Goal: Information Seeking & Learning: Learn about a topic

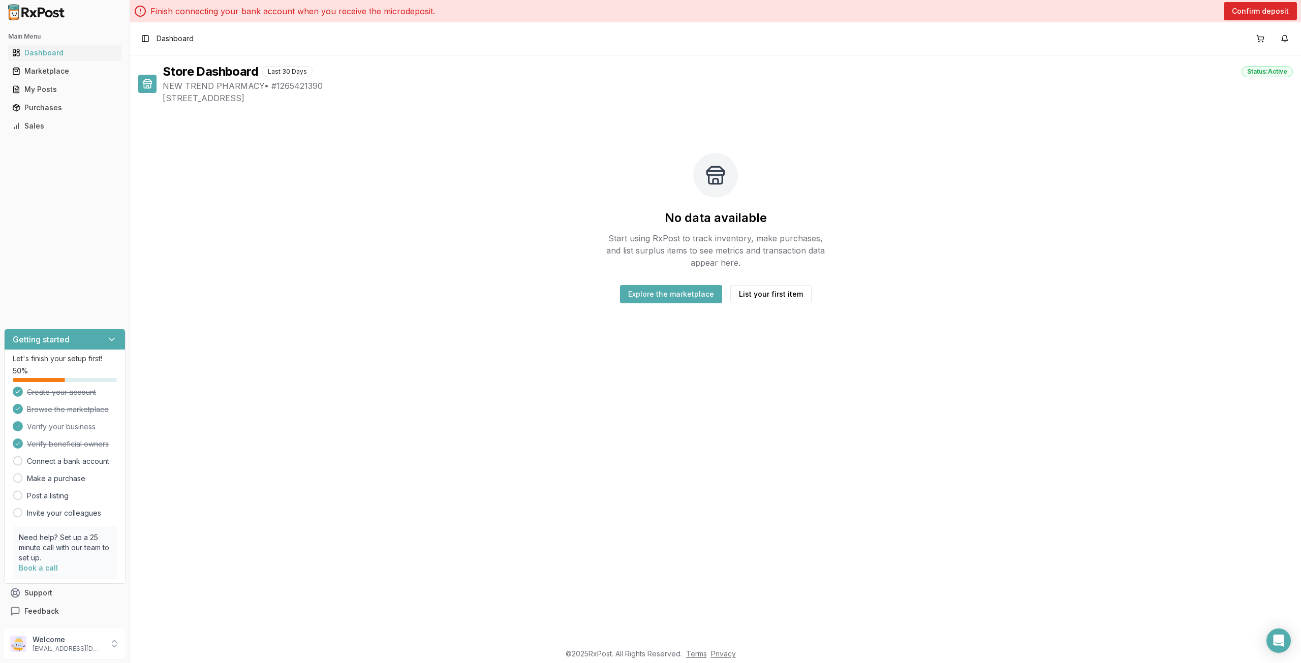
click at [696, 290] on button "Explore the marketplace" at bounding box center [671, 294] width 102 height 18
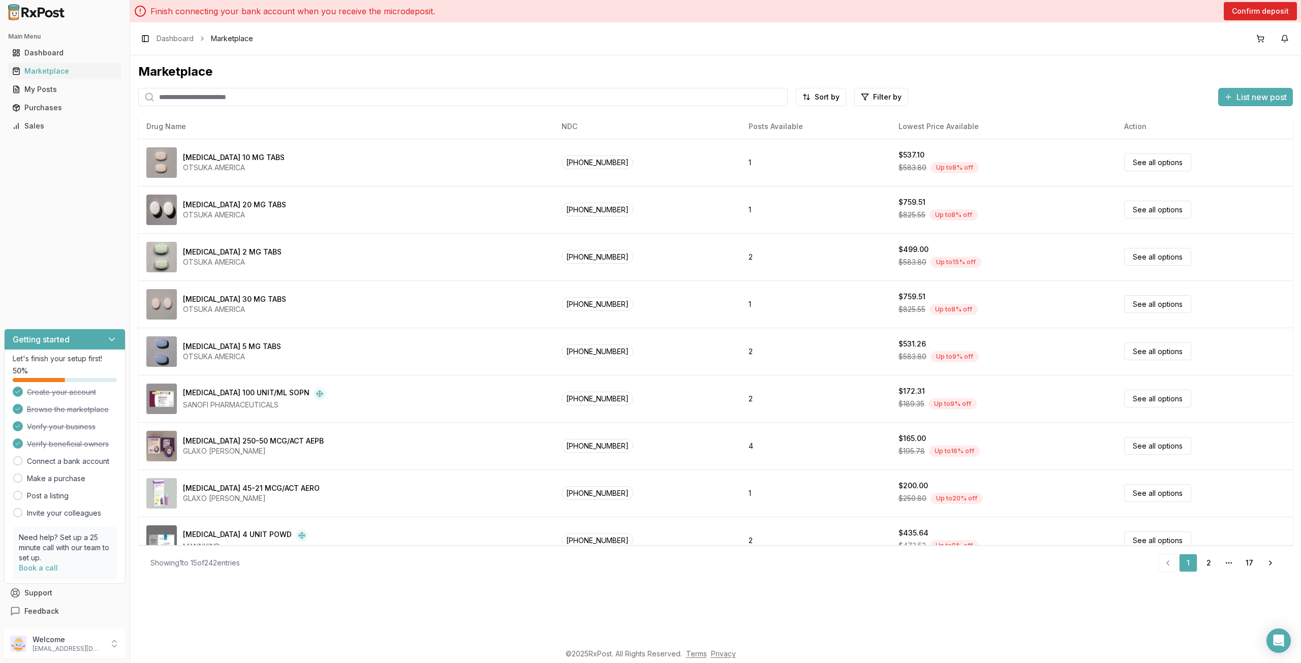
click at [254, 105] on input "search" at bounding box center [462, 97] width 649 height 18
type input "******"
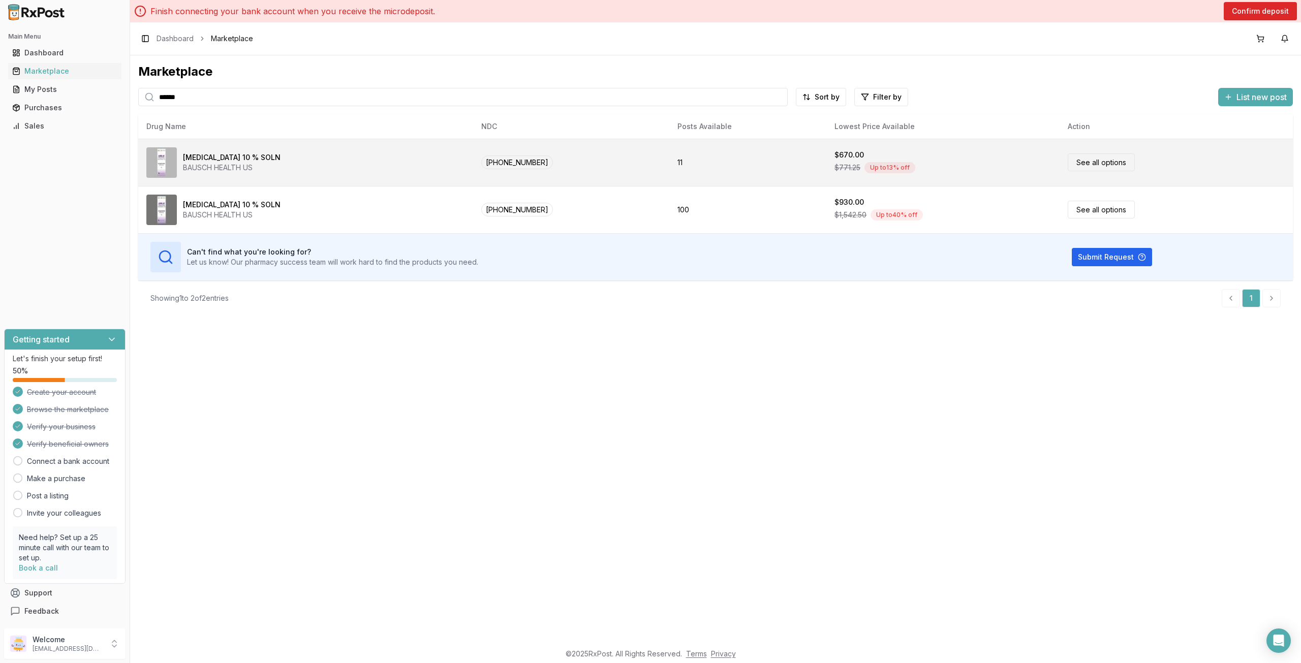
click at [568, 173] on td "[PHONE_NUMBER]" at bounding box center [571, 162] width 196 height 47
